Goal: Communication & Community: Answer question/provide support

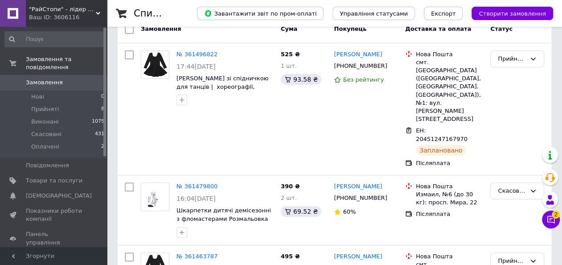
scroll to position [98, 0]
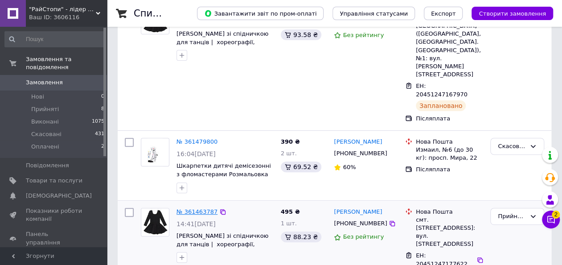
click at [205, 208] on link "№ 361463787" at bounding box center [197, 211] width 41 height 7
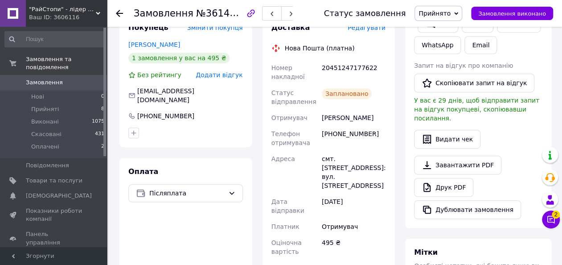
scroll to position [268, 0]
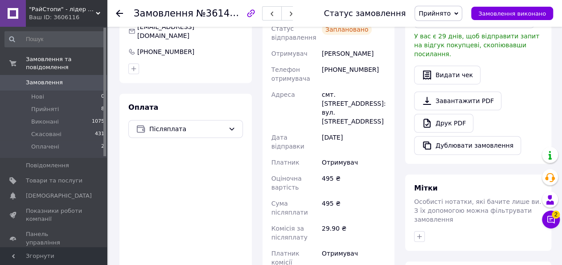
click at [545, 228] on div "Менеджер 2 Чат з покупцем Тех підтримка Чат з покупцем 2" at bounding box center [551, 188] width 18 height 88
click at [547, 223] on icon at bounding box center [551, 219] width 9 height 9
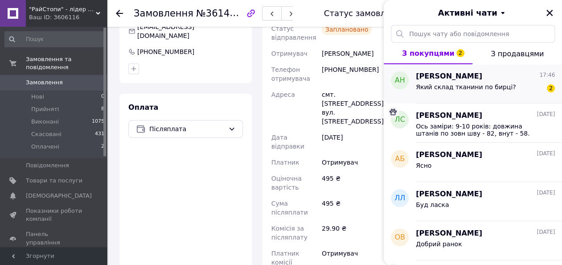
click at [462, 83] on span "Який склад тканини по бирці?" at bounding box center [466, 86] width 100 height 7
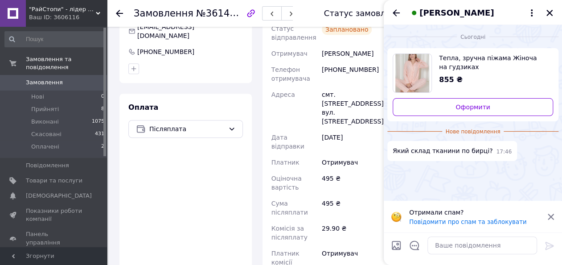
click at [60, 75] on link "Замовлення 0" at bounding box center [55, 82] width 110 height 15
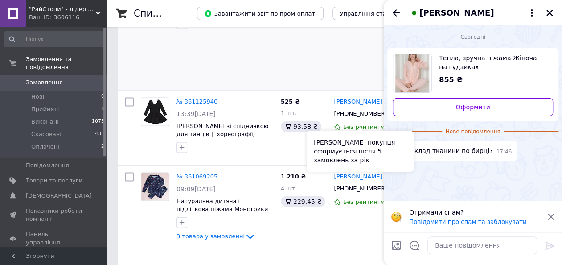
scroll to position [892, 0]
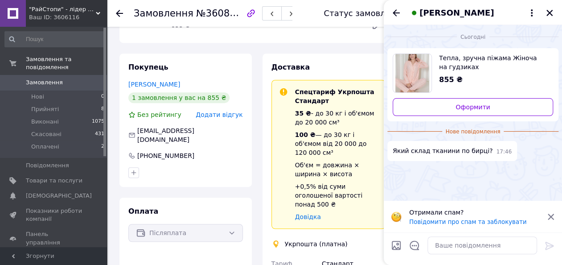
scroll to position [438, 0]
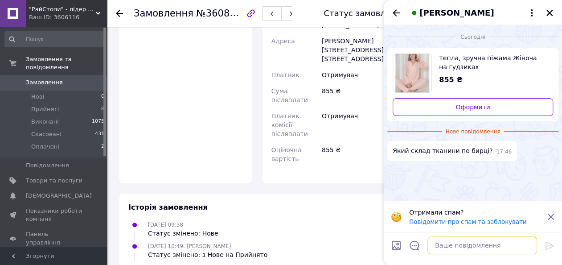
click at [500, 253] on textarea at bounding box center [483, 245] width 110 height 18
type textarea "Добрий день, ця вказана поліестер."
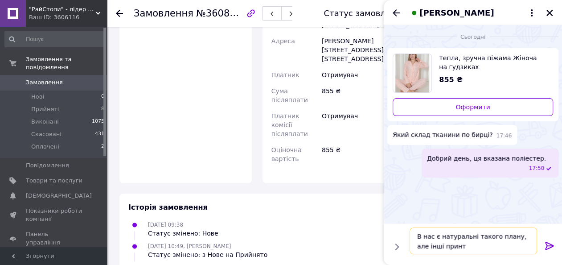
type textarea "В нас є натуральні такого плану, але інші принти"
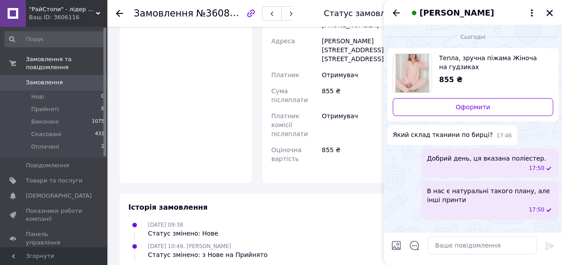
click at [551, 10] on icon "Закрити" at bounding box center [550, 13] width 8 height 8
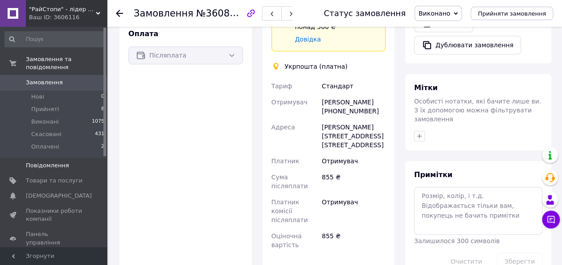
scroll to position [349, 0]
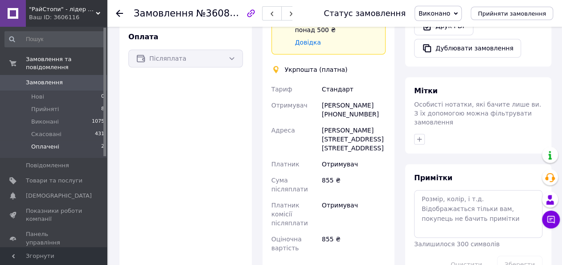
click at [68, 144] on li "Оплачені 2" at bounding box center [55, 148] width 110 height 17
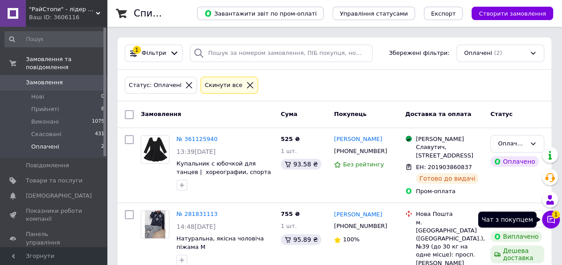
click at [552, 221] on icon at bounding box center [551, 219] width 9 height 9
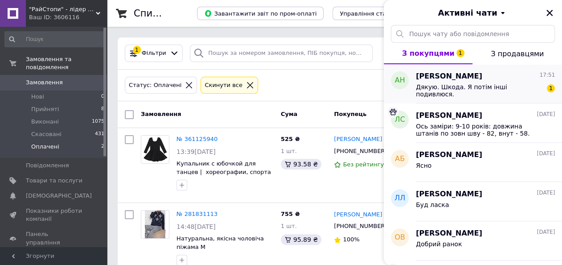
click at [470, 77] on span "[PERSON_NAME]" at bounding box center [449, 76] width 66 height 10
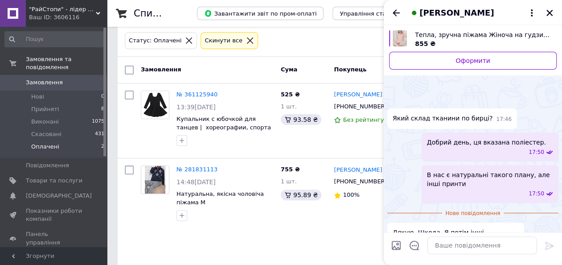
scroll to position [25, 0]
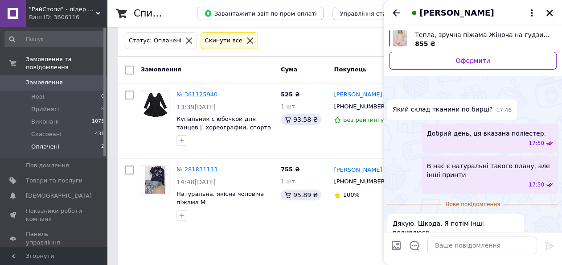
click at [552, 11] on icon "Закрити" at bounding box center [550, 13] width 8 height 8
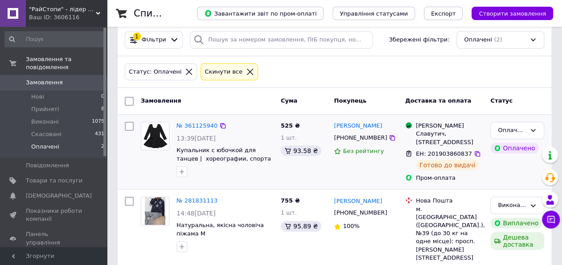
scroll to position [0, 0]
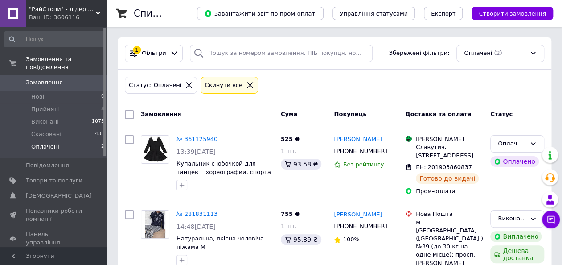
click at [244, 86] on div at bounding box center [250, 85] width 12 height 8
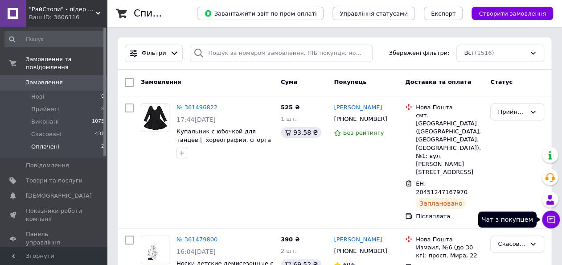
click at [552, 213] on button "Чат з покупцем" at bounding box center [551, 219] width 18 height 18
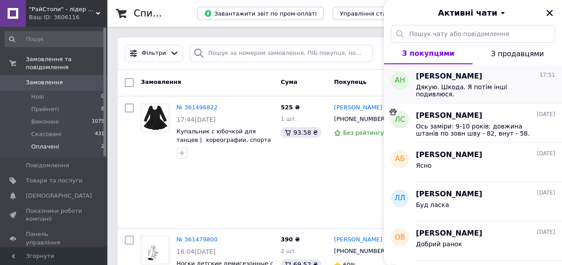
click at [451, 90] on div "Дякую. Шкода. Я потім інші подивлюся." at bounding box center [479, 90] width 127 height 14
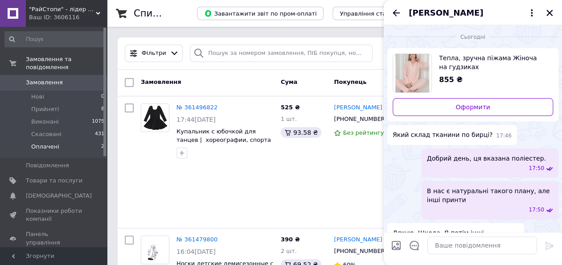
scroll to position [23, 0]
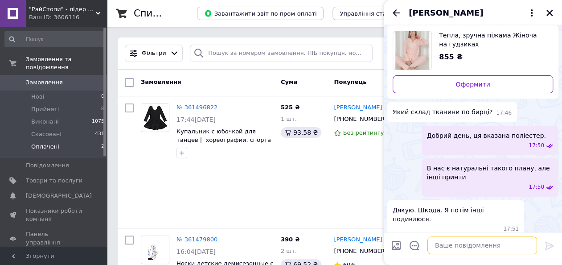
click at [488, 246] on textarea at bounding box center [483, 245] width 110 height 18
click at [550, 9] on icon "Закрити" at bounding box center [550, 13] width 8 height 8
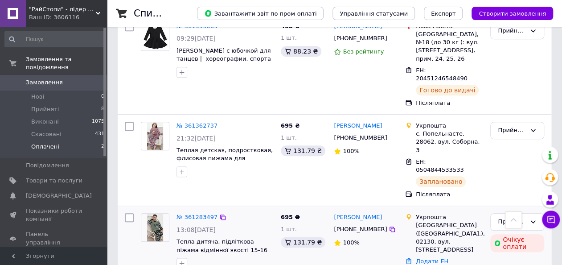
scroll to position [401, 0]
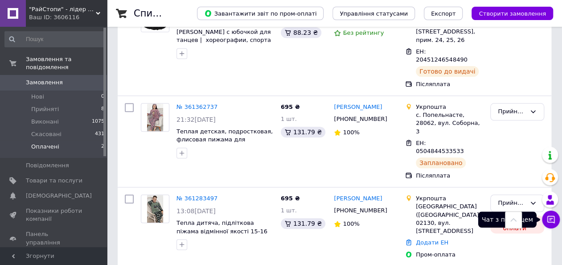
click at [546, 218] on button "Чат з покупцем" at bounding box center [551, 219] width 18 height 18
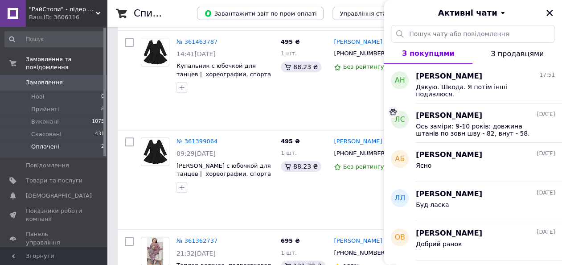
click at [493, 58] on button "З продавцями" at bounding box center [518, 53] width 90 height 21
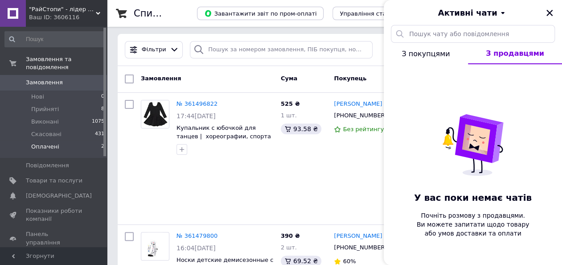
scroll to position [0, 0]
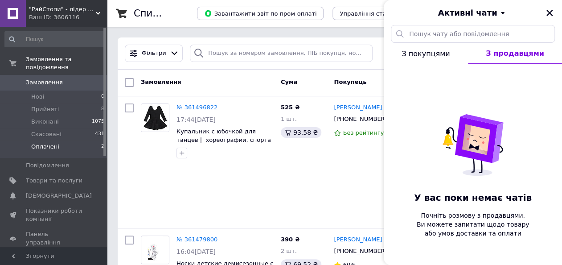
click at [412, 60] on button "З покупцями" at bounding box center [426, 53] width 84 height 21
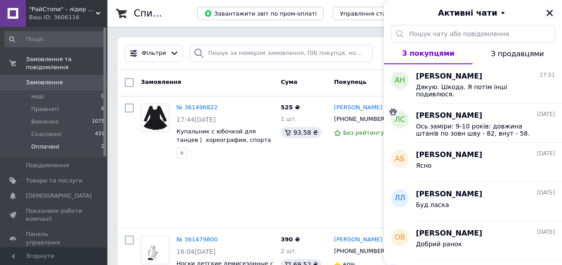
click at [551, 15] on icon "Закрити" at bounding box center [550, 13] width 8 height 8
